Goal: Navigation & Orientation: Go to known website

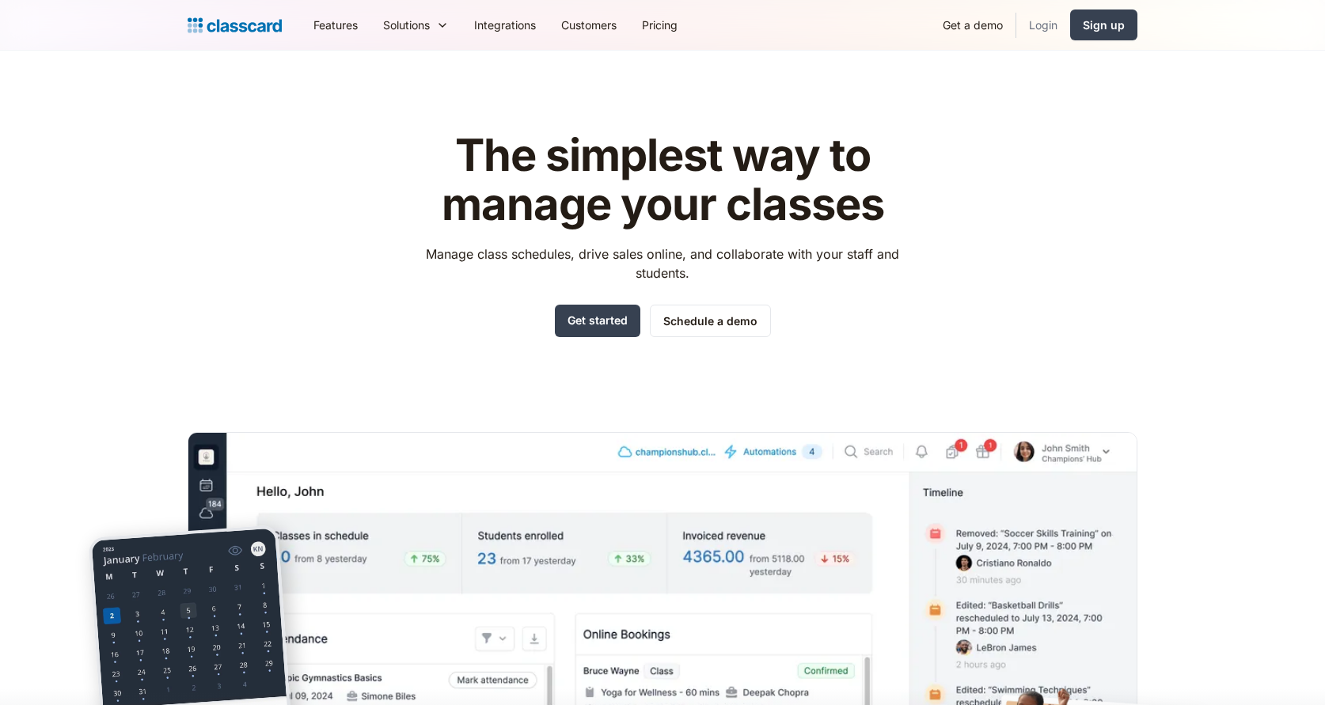
click at [1053, 20] on link "Login" at bounding box center [1043, 25] width 54 height 36
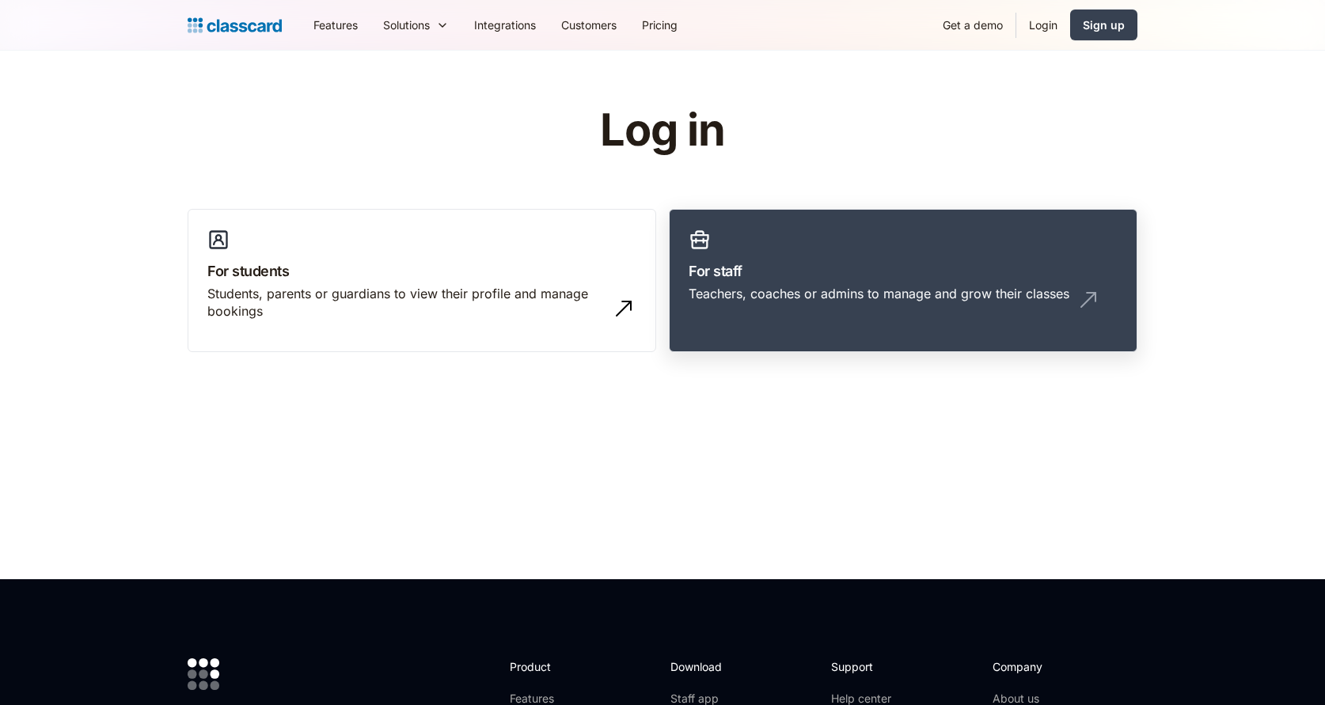
click at [739, 264] on h3 "For staff" at bounding box center [903, 270] width 429 height 21
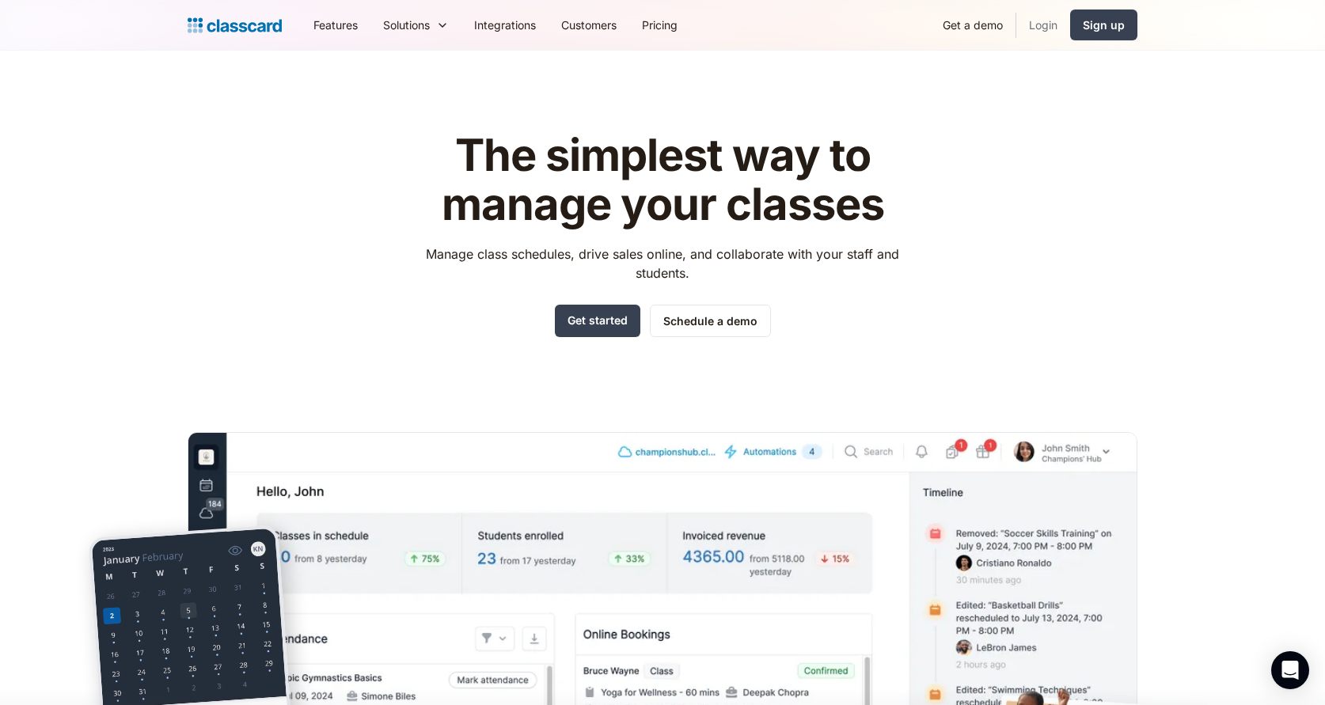
click at [1058, 19] on link "Login" at bounding box center [1043, 25] width 54 height 36
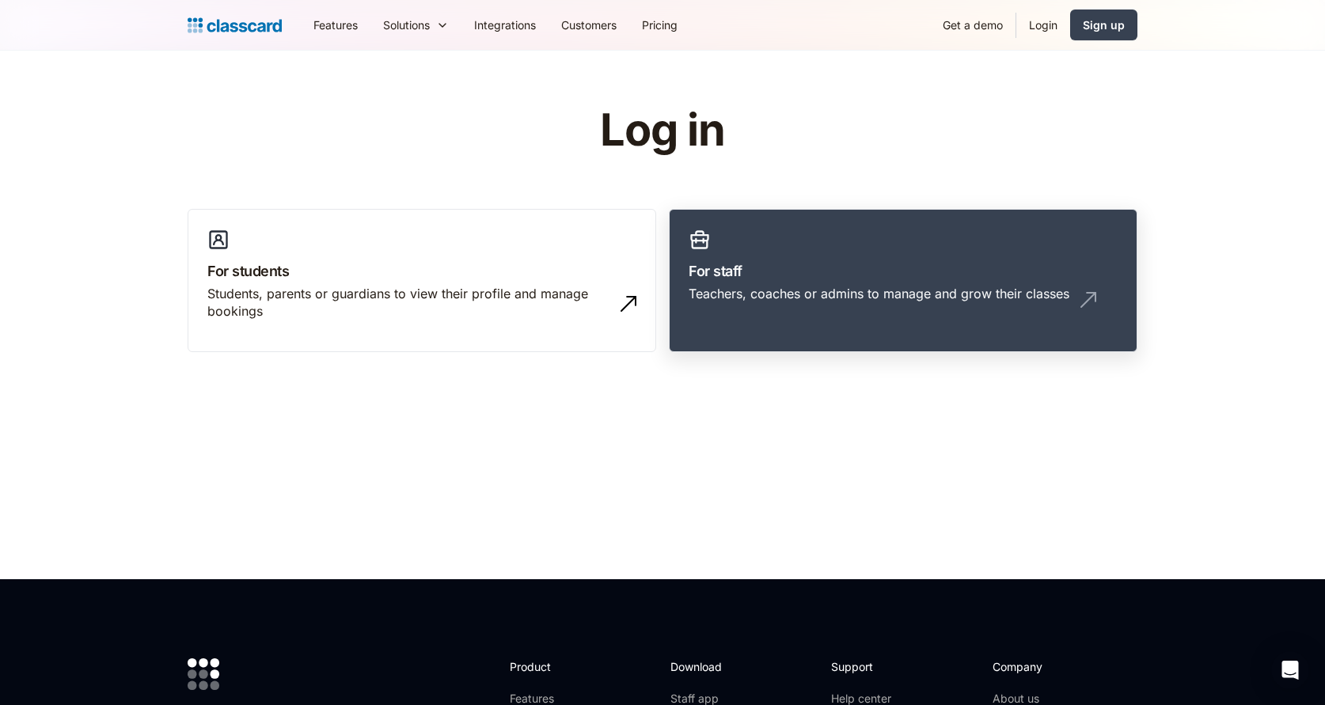
click at [747, 283] on link "For staff Teachers, coaches or admins to manage and grow their classes" at bounding box center [903, 281] width 469 height 144
